Goal: Task Accomplishment & Management: Manage account settings

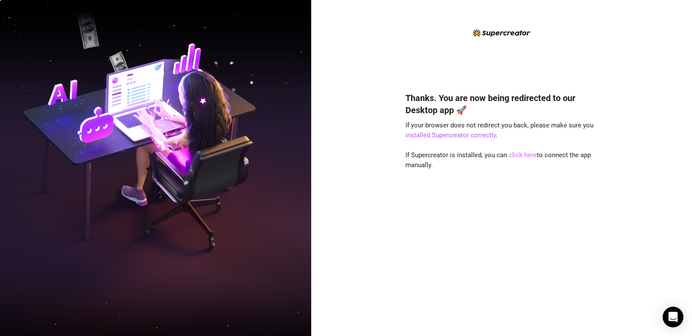
click at [525, 156] on link "click here" at bounding box center [523, 155] width 28 height 8
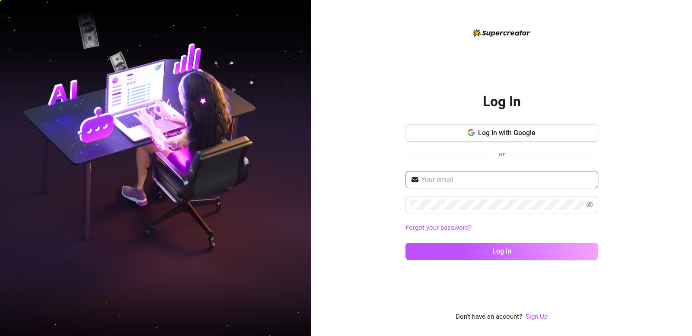
type input "[EMAIL_ADDRESS][DOMAIN_NAME]"
click at [558, 180] on input "[EMAIL_ADDRESS][DOMAIN_NAME]" at bounding box center [507, 180] width 172 height 10
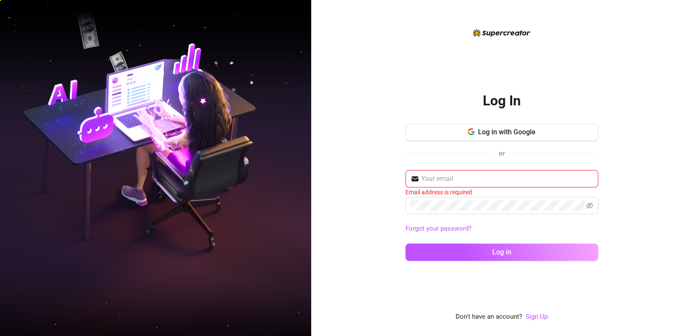
paste input "[DOMAIN_NAME][EMAIL_ADDRESS][DOMAIN_NAME]"
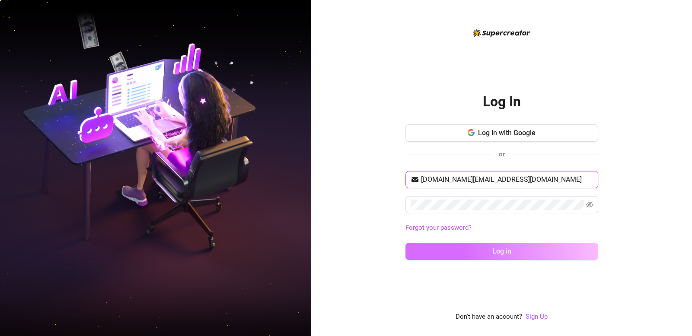
type input "[DOMAIN_NAME][EMAIL_ADDRESS][DOMAIN_NAME]"
click at [482, 249] on button "Log in" at bounding box center [501, 251] width 193 height 17
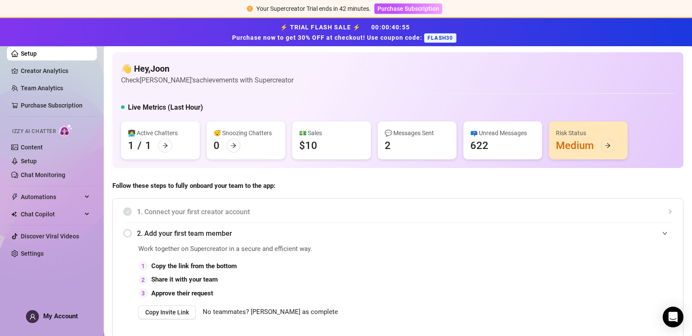
click at [157, 78] on article "Check [PERSON_NAME]'s achievements with Supercreator" at bounding box center [207, 80] width 172 height 11
click at [65, 316] on span "My Account" at bounding box center [60, 317] width 35 height 8
click at [29, 255] on link "Settings" at bounding box center [32, 253] width 23 height 7
